Goal: Find specific page/section: Find specific page/section

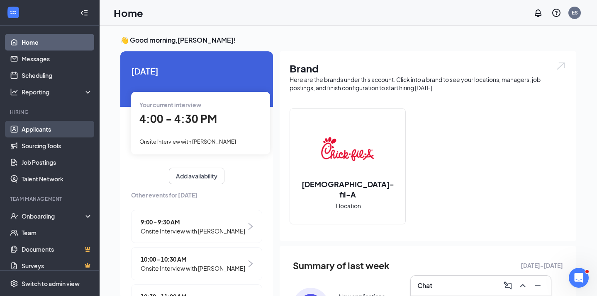
click at [69, 133] on link "Applicants" at bounding box center [57, 129] width 71 height 17
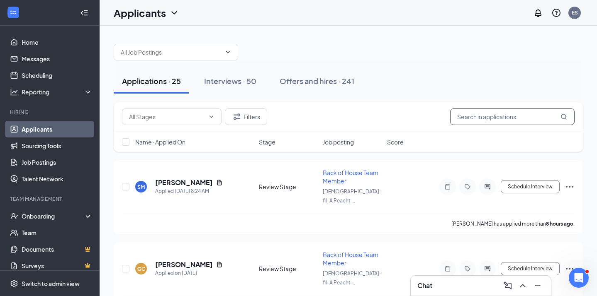
click at [488, 121] on input "text" at bounding box center [512, 117] width 124 height 17
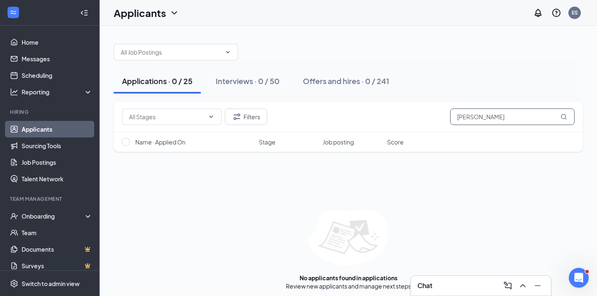
click at [468, 117] on input "[PERSON_NAME]" at bounding box center [512, 117] width 124 height 17
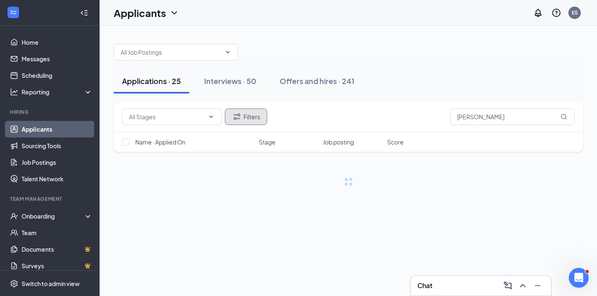
click at [239, 120] on icon "Filter" at bounding box center [237, 117] width 10 height 10
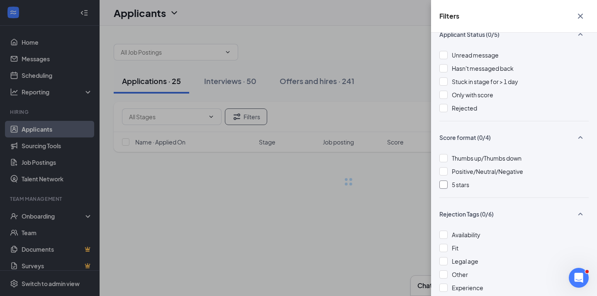
scroll to position [14, 0]
click at [456, 107] on span "Rejected" at bounding box center [464, 108] width 25 height 7
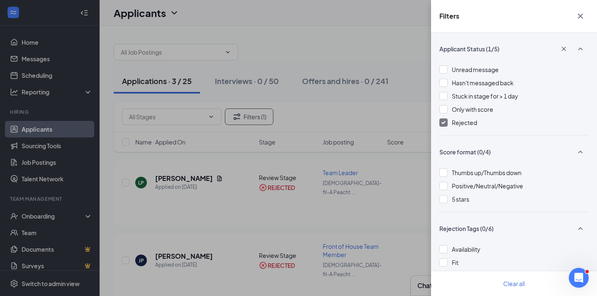
click at [581, 17] on icon "Cross" at bounding box center [580, 16] width 10 height 10
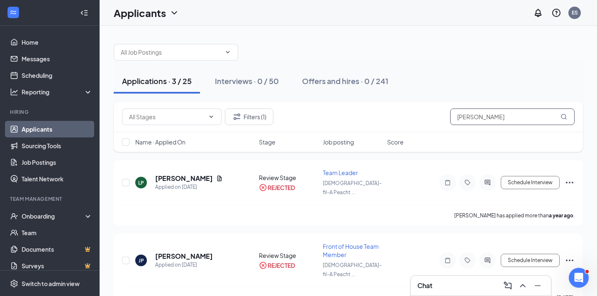
click at [514, 124] on input "[PERSON_NAME]" at bounding box center [512, 117] width 124 height 17
type input "p"
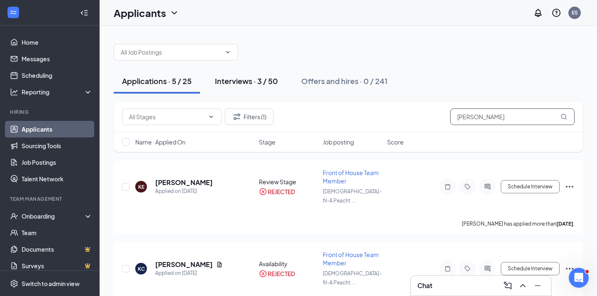
type input "[PERSON_NAME]"
click at [236, 82] on div "Interviews · 3 / 50" at bounding box center [246, 81] width 63 height 10
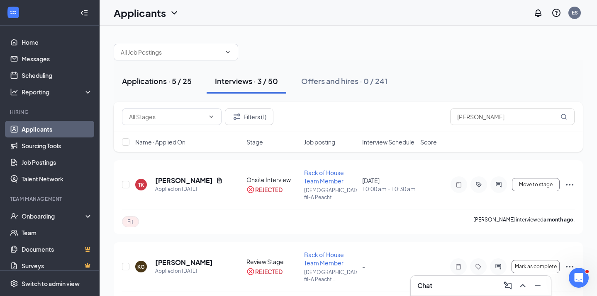
click at [164, 80] on div "Applications · 5 / 25" at bounding box center [157, 81] width 70 height 10
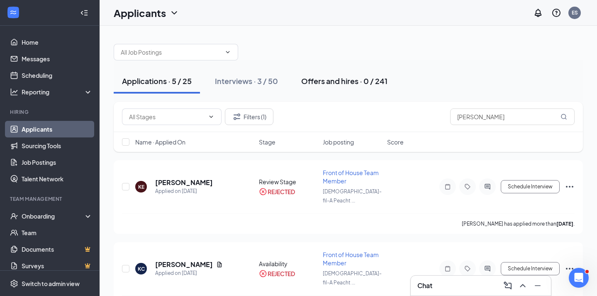
click at [356, 84] on div "Offers and hires · 0 / 241" at bounding box center [344, 81] width 86 height 10
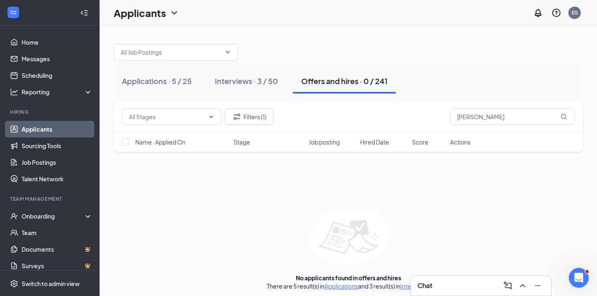
scroll to position [4, 0]
